Goal: Transaction & Acquisition: Subscribe to service/newsletter

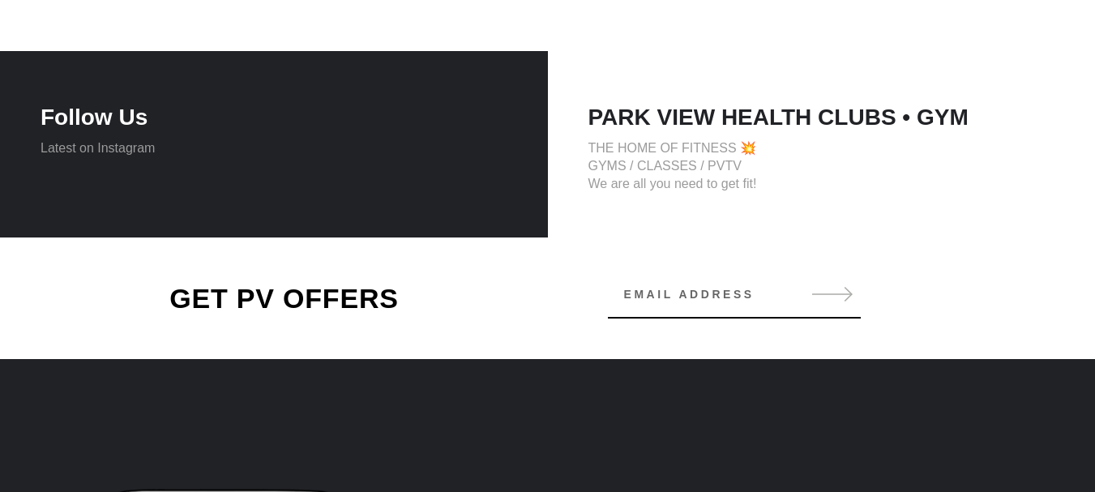
scroll to position [2339, 0]
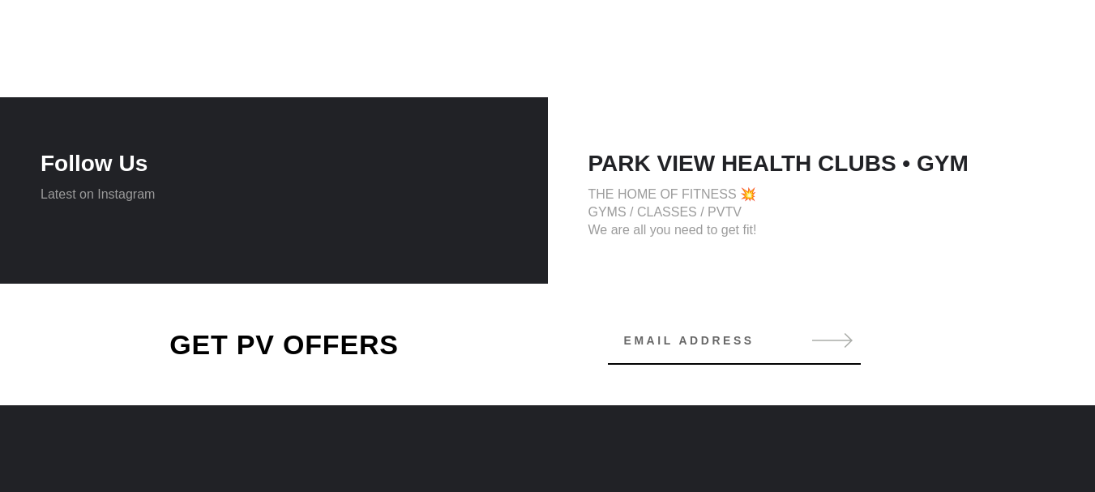
click at [344, 336] on h2 "GET PV OFFERS" at bounding box center [285, 344] width 446 height 32
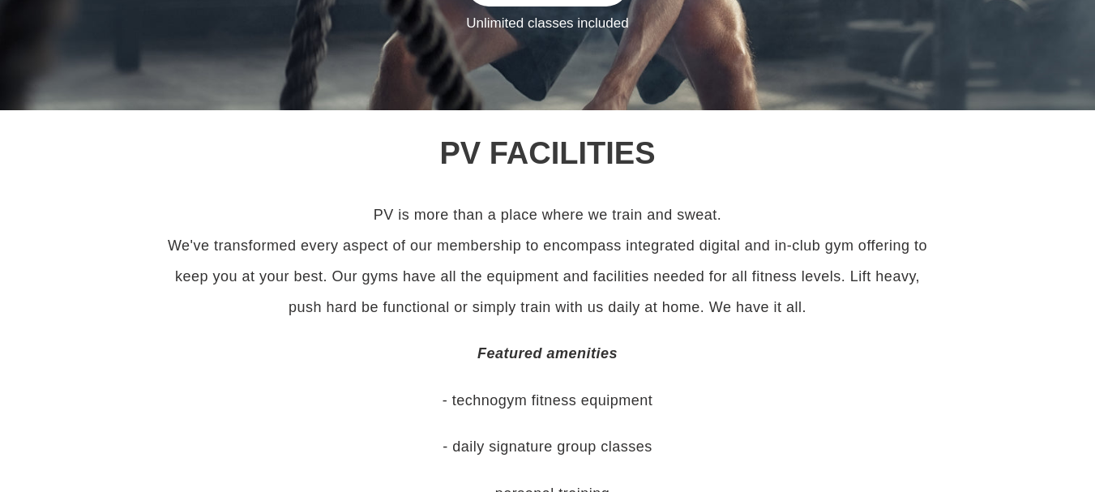
scroll to position [340, 0]
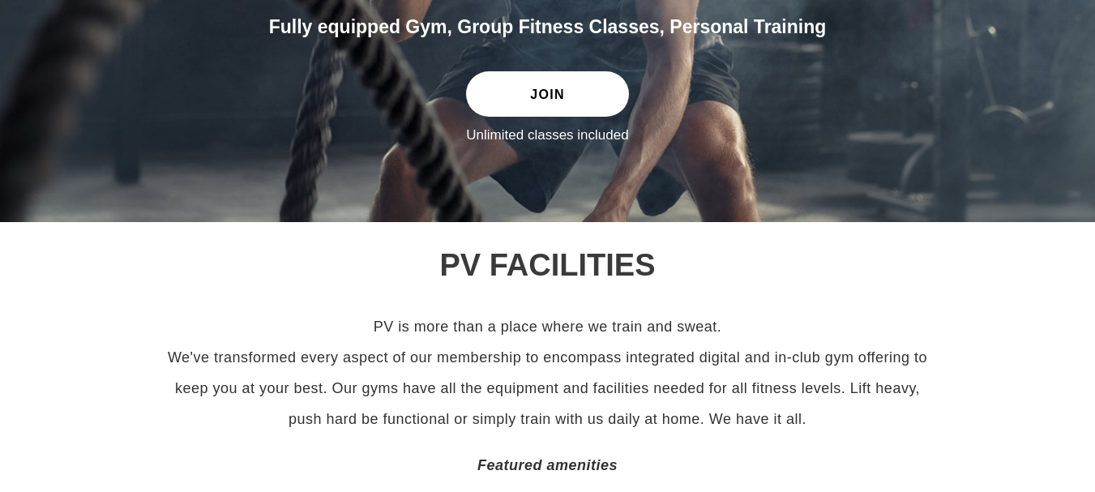
click at [502, 84] on link "JOIN" at bounding box center [547, 93] width 162 height 45
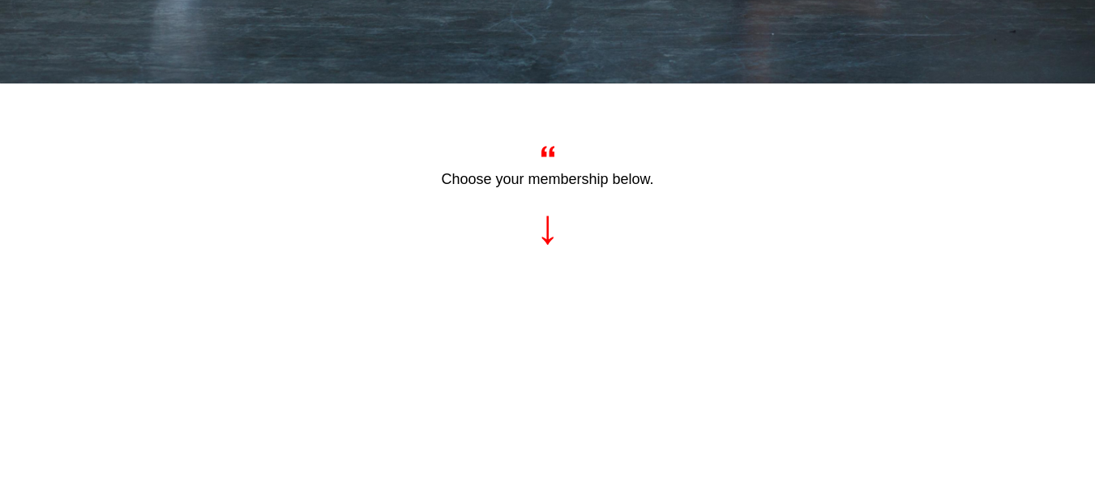
scroll to position [493, 0]
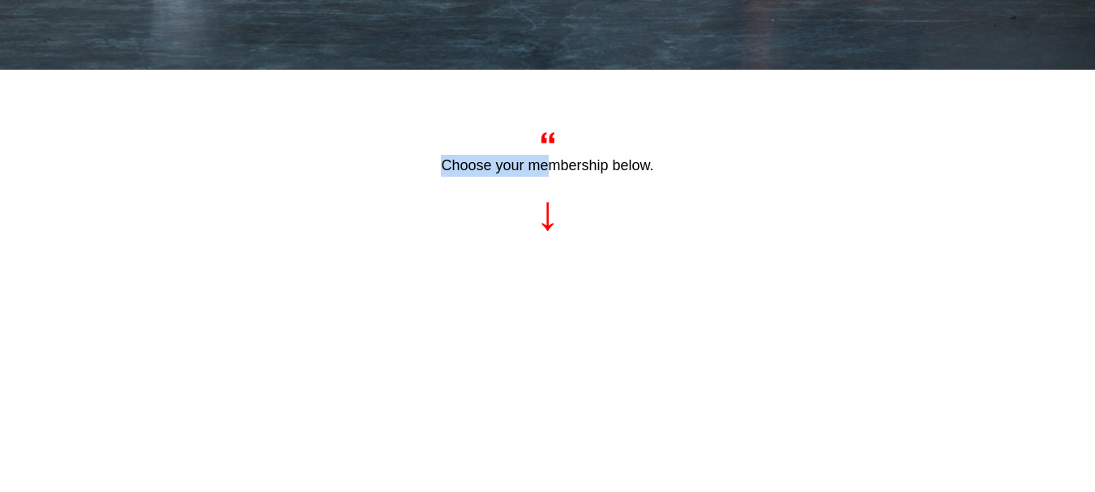
drag, startPoint x: 562, startPoint y: 142, endPoint x: 547, endPoint y: 200, distance: 60.1
click at [549, 191] on div "Choose your membership below." at bounding box center [547, 187] width 883 height 123
click at [544, 231] on div "Choose your membership below." at bounding box center [547, 187] width 883 height 123
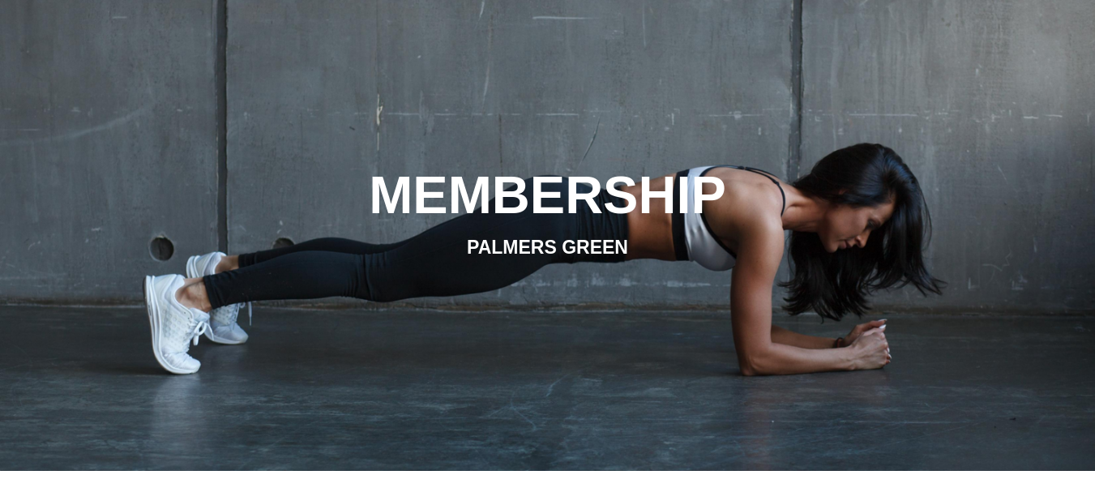
scroll to position [0, 0]
